Goal: Check status: Check status

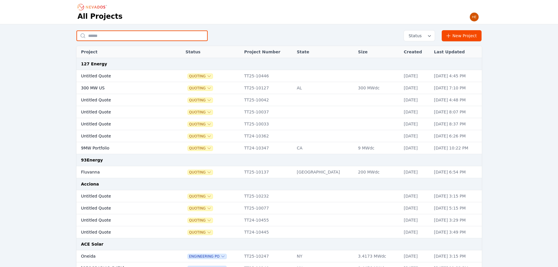
drag, startPoint x: 117, startPoint y: 39, endPoint x: 117, endPoint y: 34, distance: 4.4
click at [117, 39] on input "text" at bounding box center [141, 35] width 131 height 11
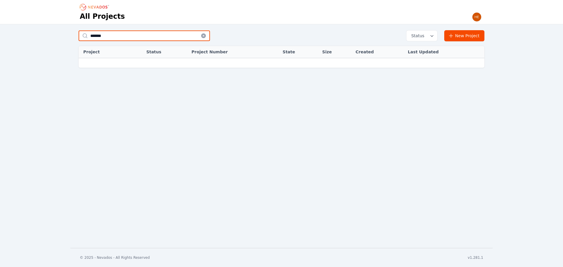
type input "*******"
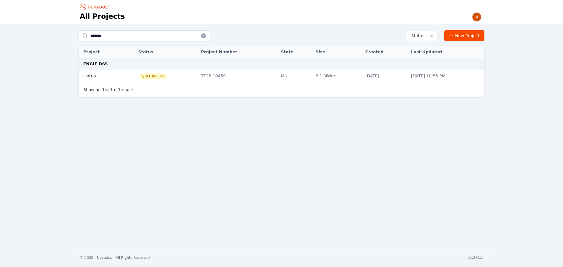
click at [88, 76] on td "Liatris" at bounding box center [102, 76] width 46 height 12
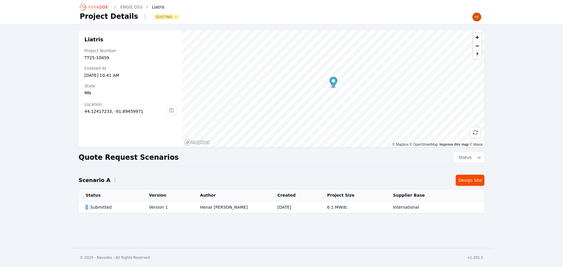
click at [102, 208] on div "Submitted" at bounding box center [112, 207] width 53 height 6
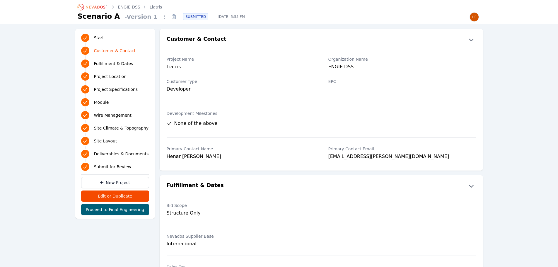
click at [172, 16] on icon at bounding box center [174, 17] width 4 height 4
